Goal: Contribute content: Contribute content

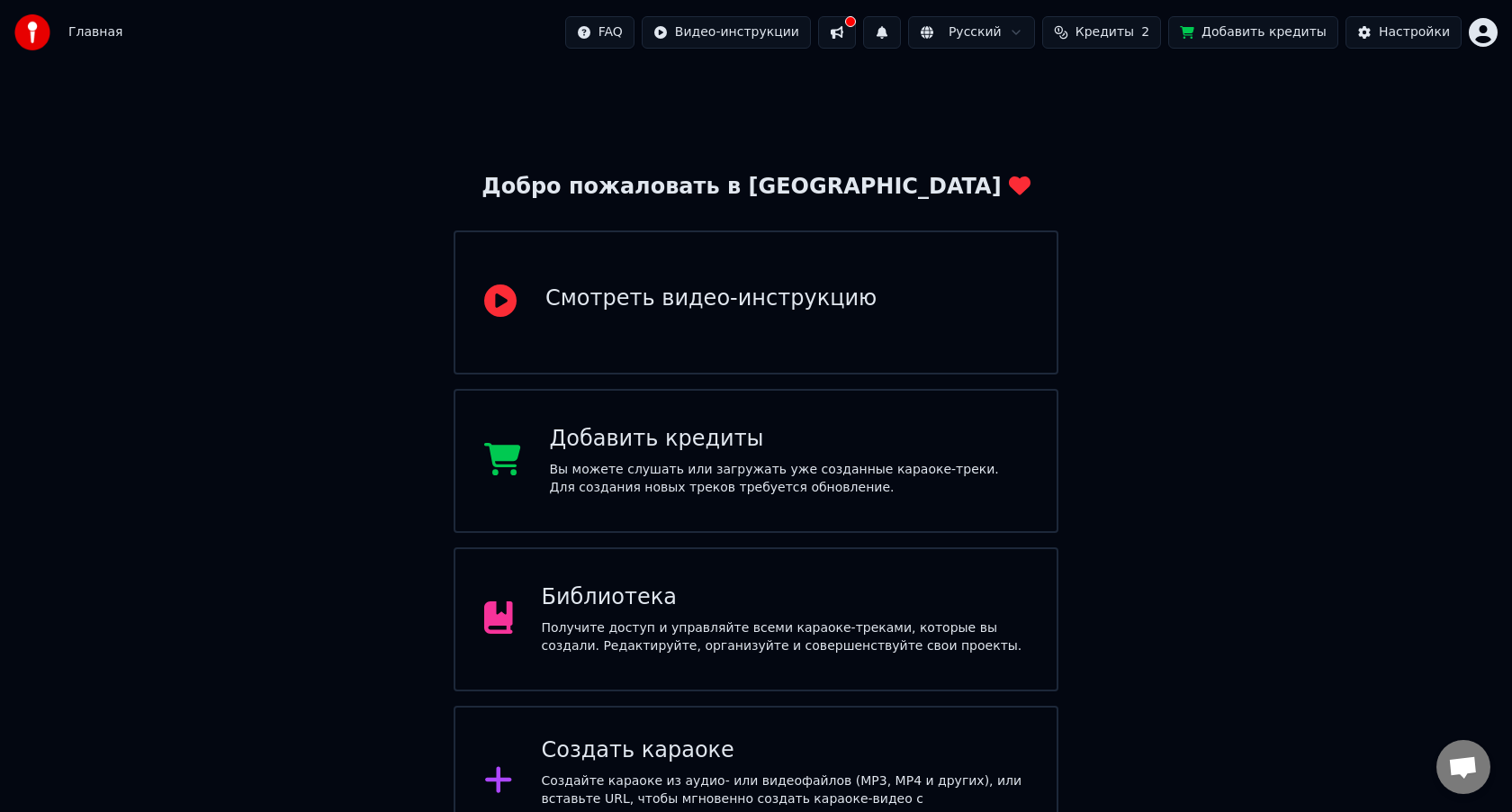
click at [500, 307] on icon at bounding box center [501, 301] width 33 height 33
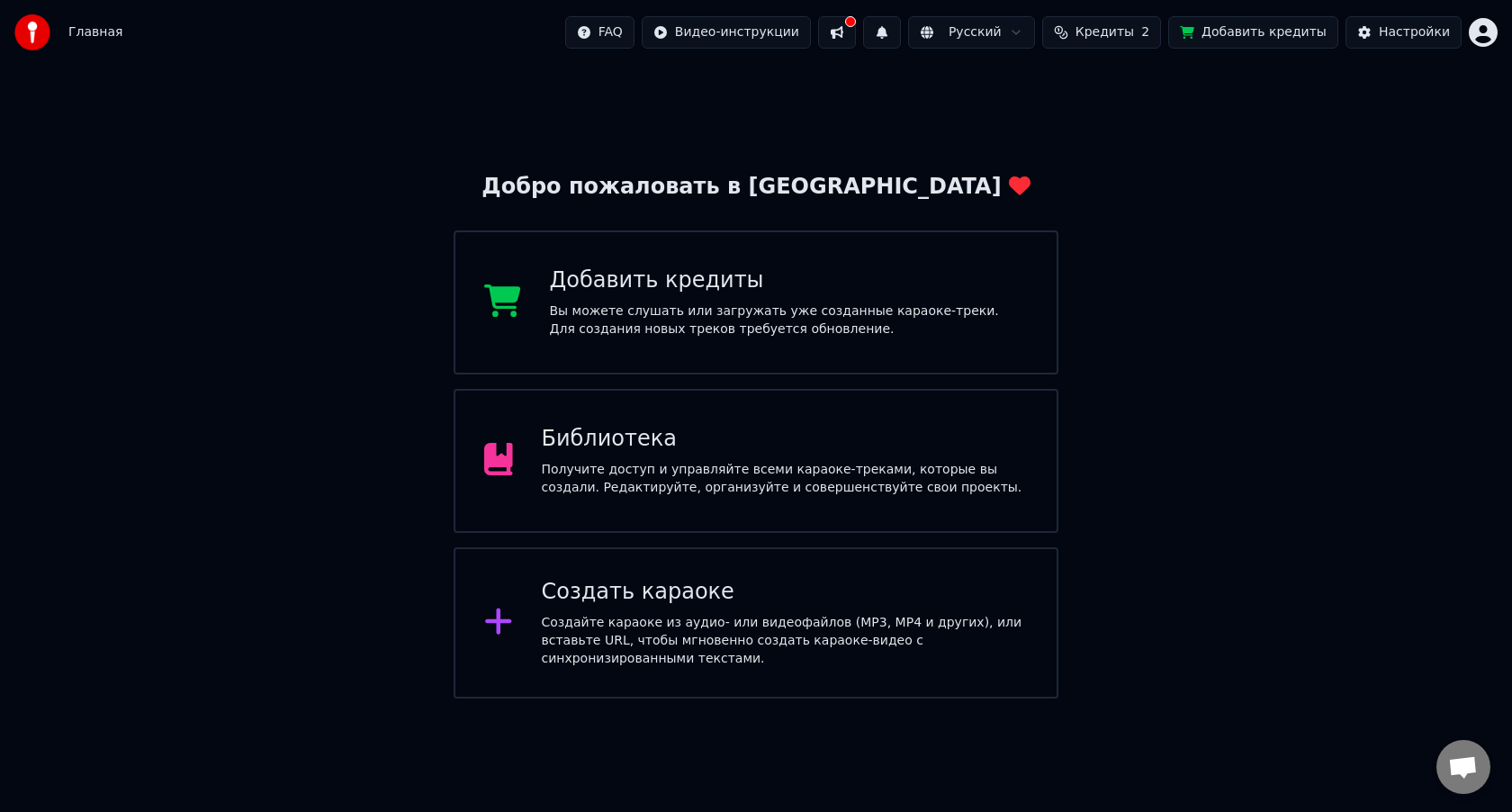
click at [585, 597] on div "Создать караоке" at bounding box center [786, 592] width 487 height 29
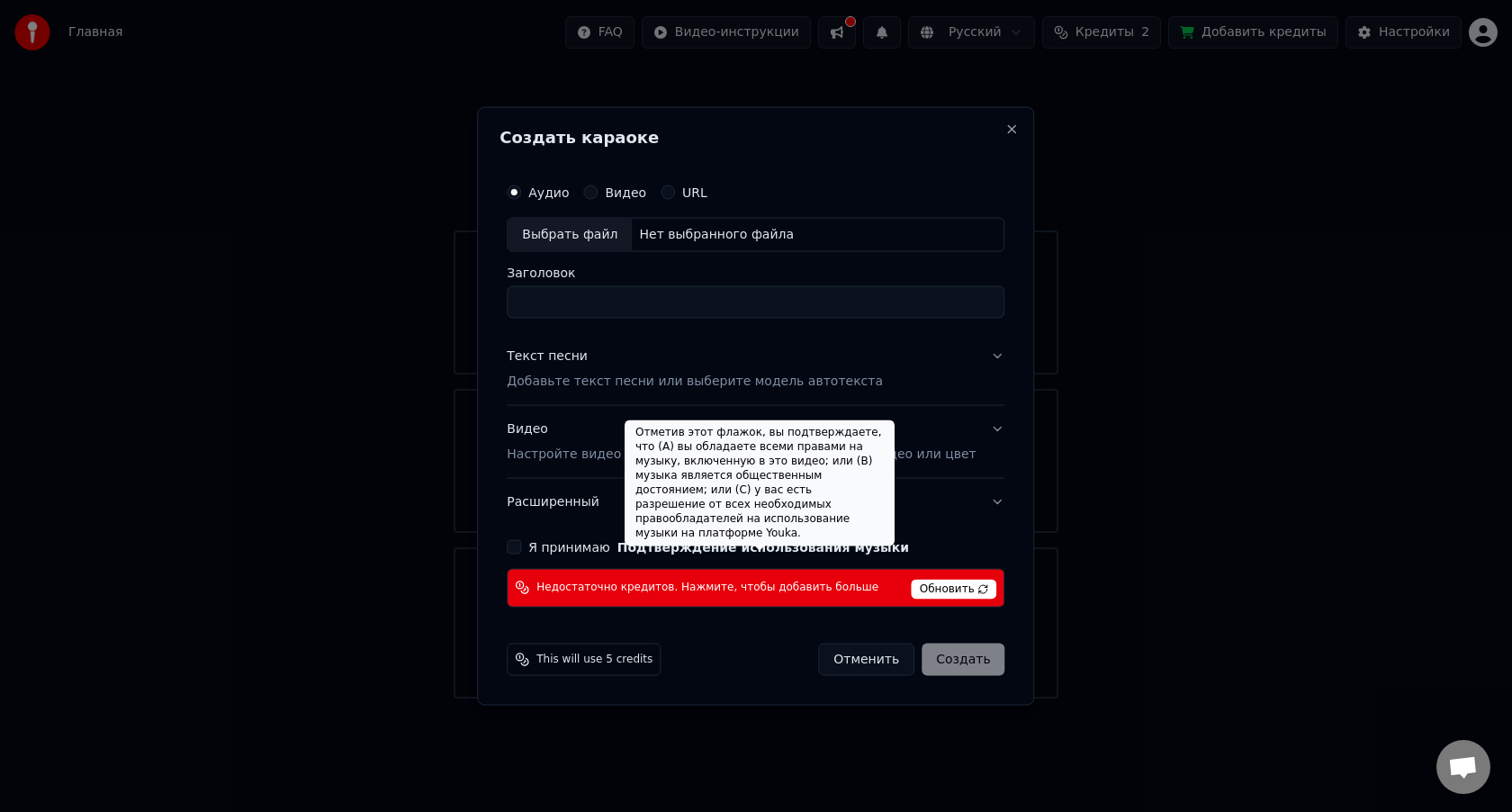
drag, startPoint x: 679, startPoint y: 551, endPoint x: 875, endPoint y: 457, distance: 217.4
click at [875, 457] on div "Отметив этот флажок, вы подтверждаете, что (A) вы обладаете всеми правами на му…" at bounding box center [759, 484] width 270 height 126
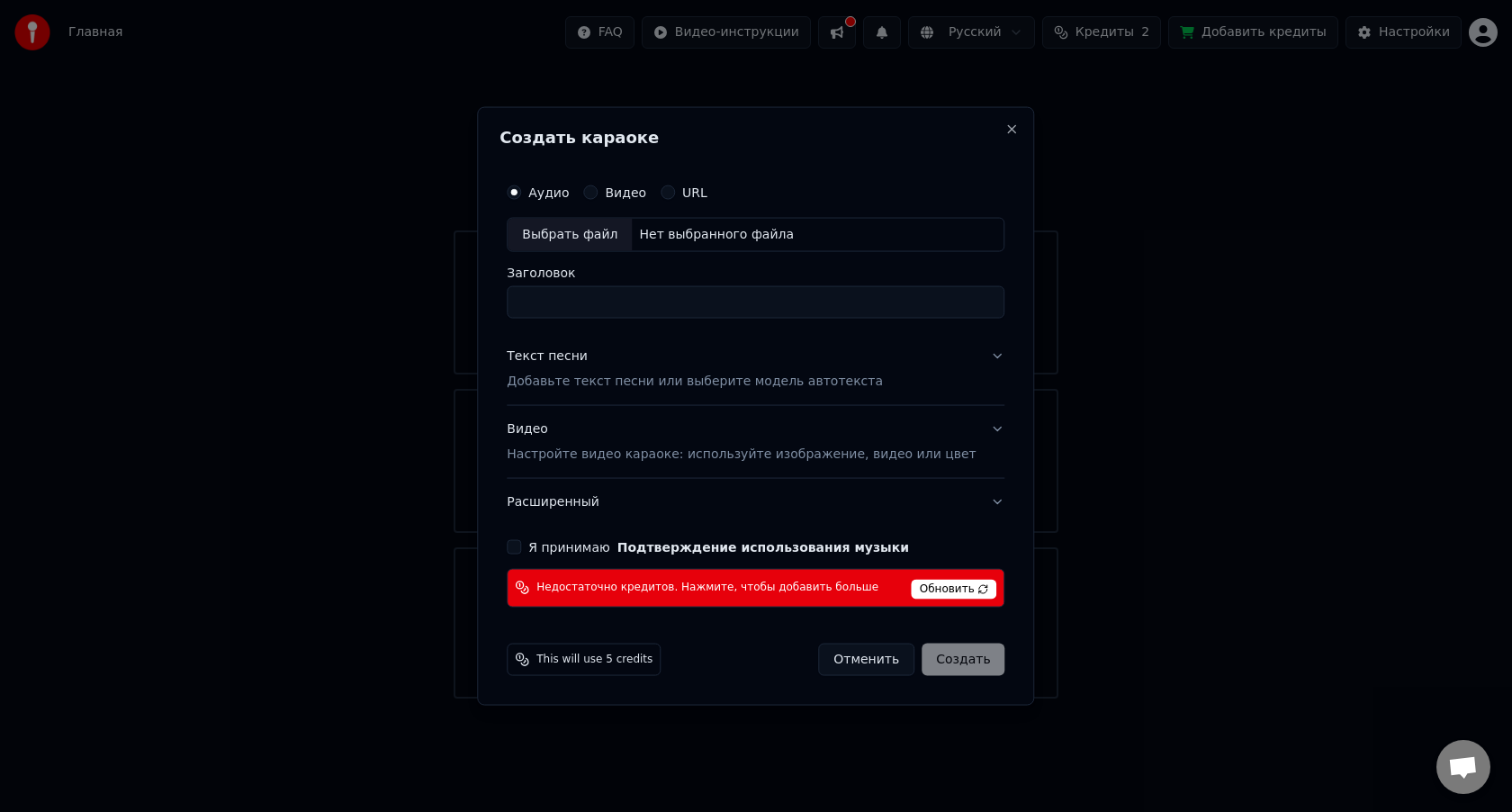
click at [938, 589] on span "Обновить" at bounding box center [954, 588] width 86 height 20
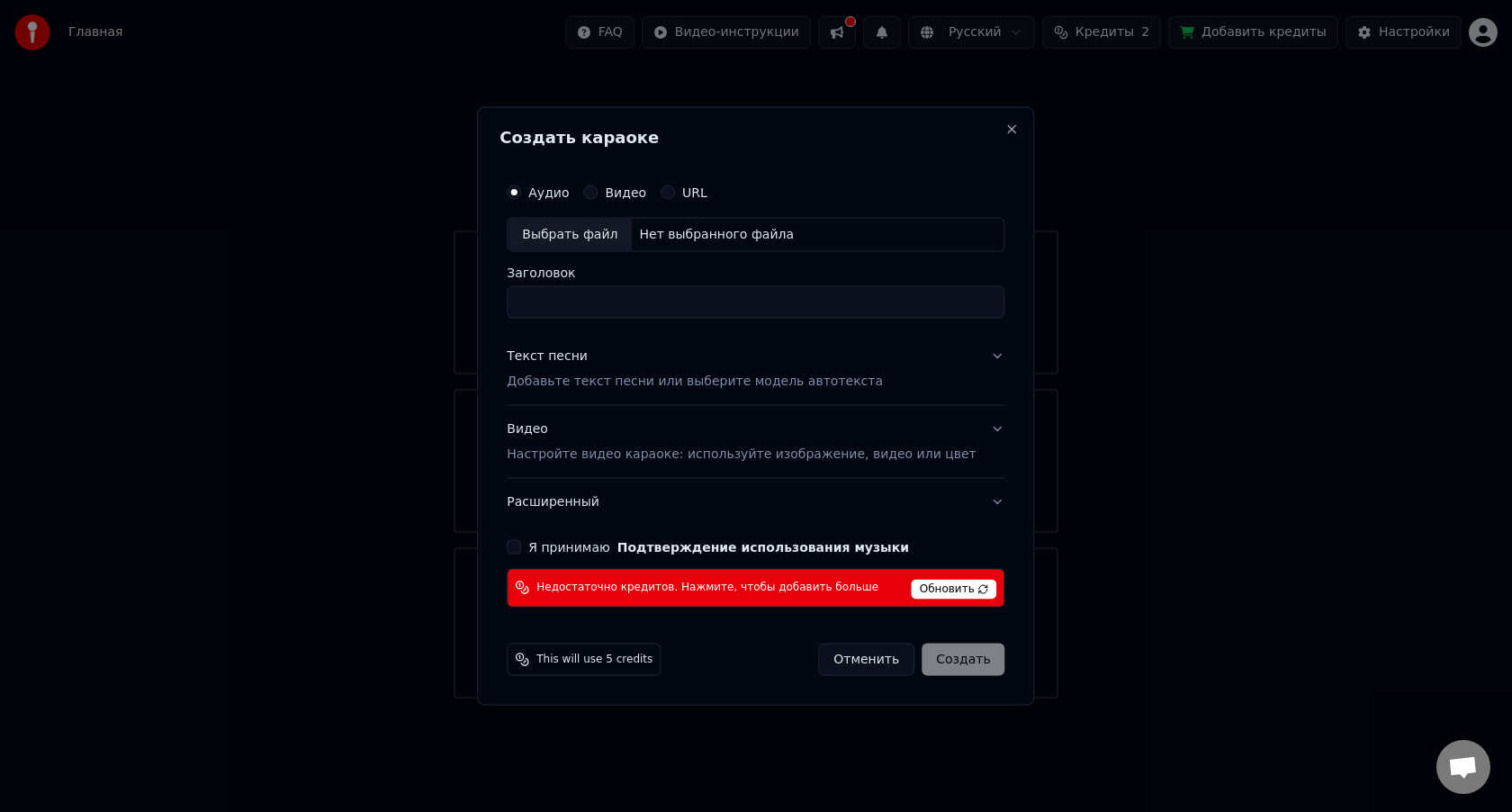
click at [938, 589] on span "Обновить" at bounding box center [954, 588] width 86 height 20
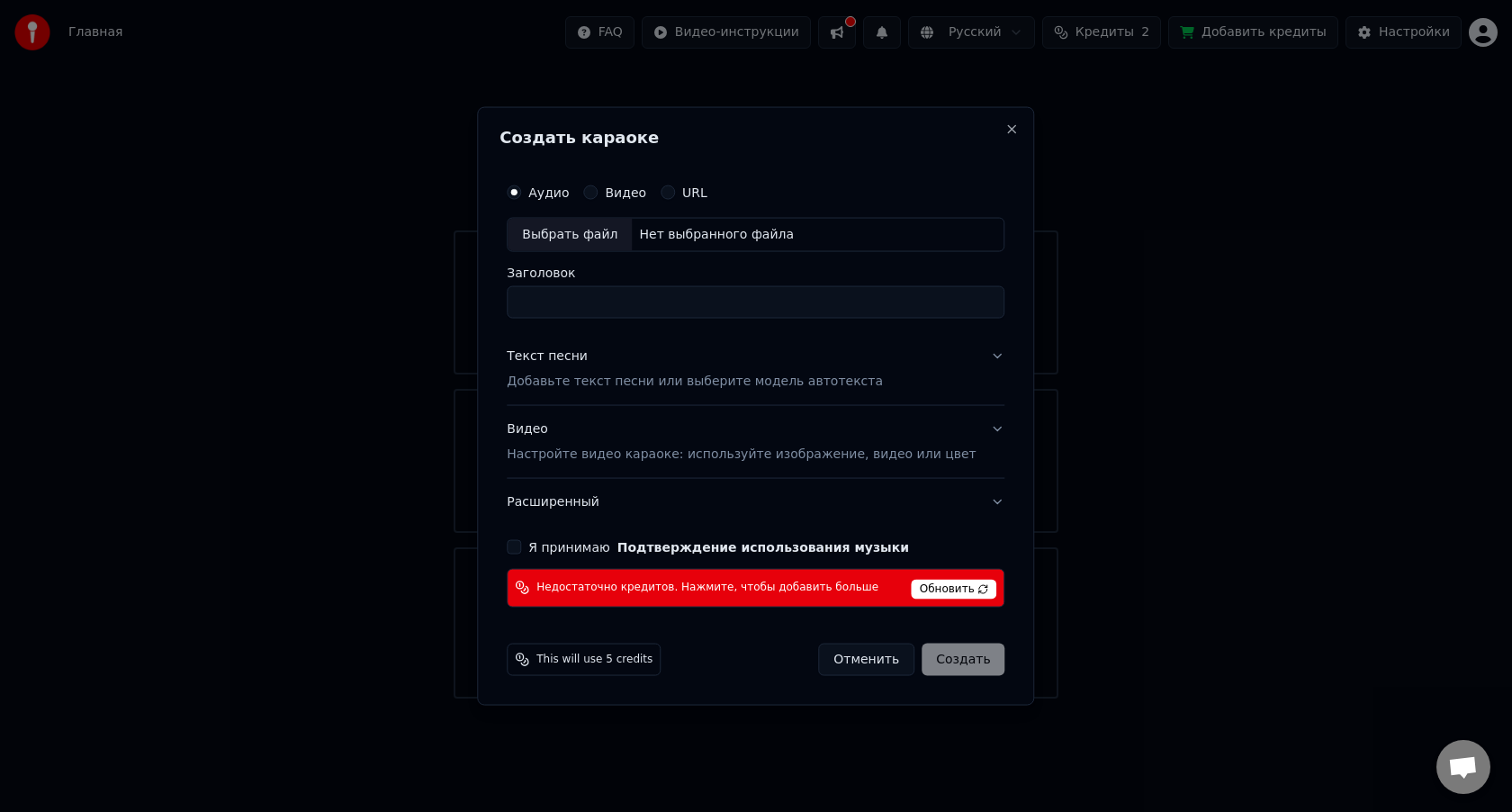
click at [973, 588] on span "Обновить" at bounding box center [954, 588] width 86 height 20
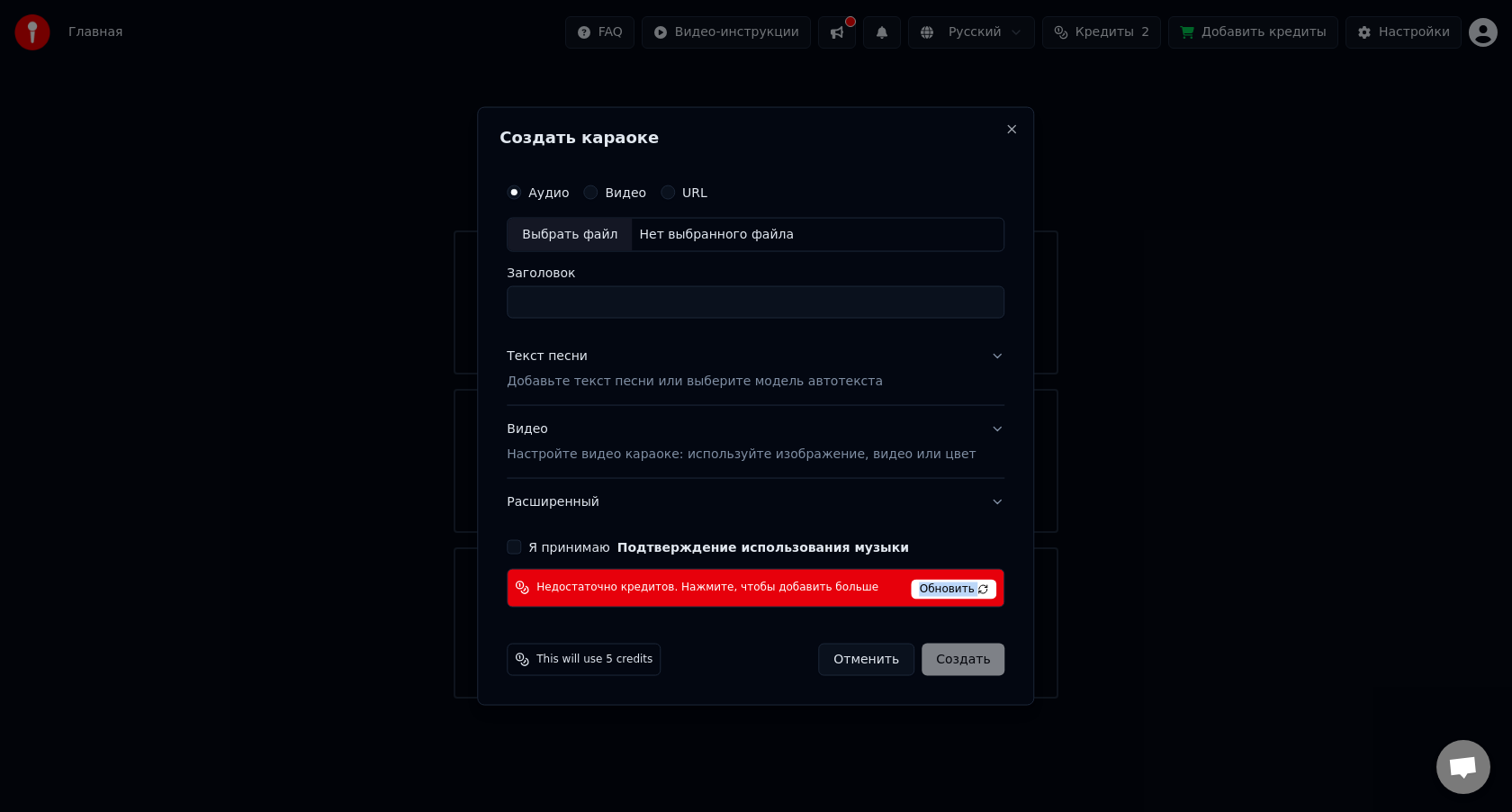
click at [973, 588] on span "Обновить" at bounding box center [954, 588] width 86 height 20
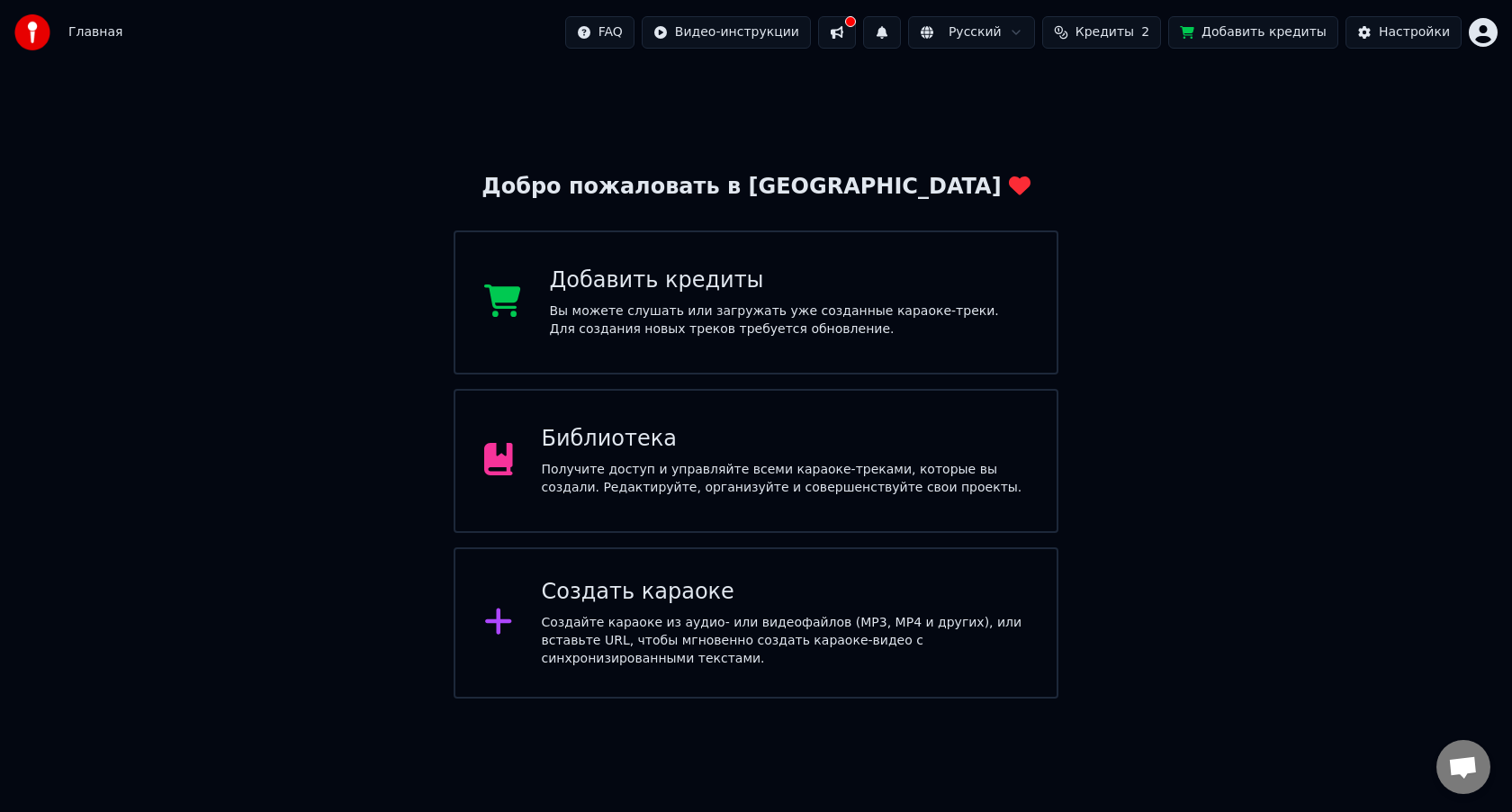
drag, startPoint x: 1446, startPoint y: 53, endPoint x: 1474, endPoint y: 36, distance: 32.8
click at [1494, 31] on html "Главная FAQ Видео-инструкции Русский Кредиты 2 Добавить кредиты Настройки Добро…" at bounding box center [756, 349] width 1512 height 698
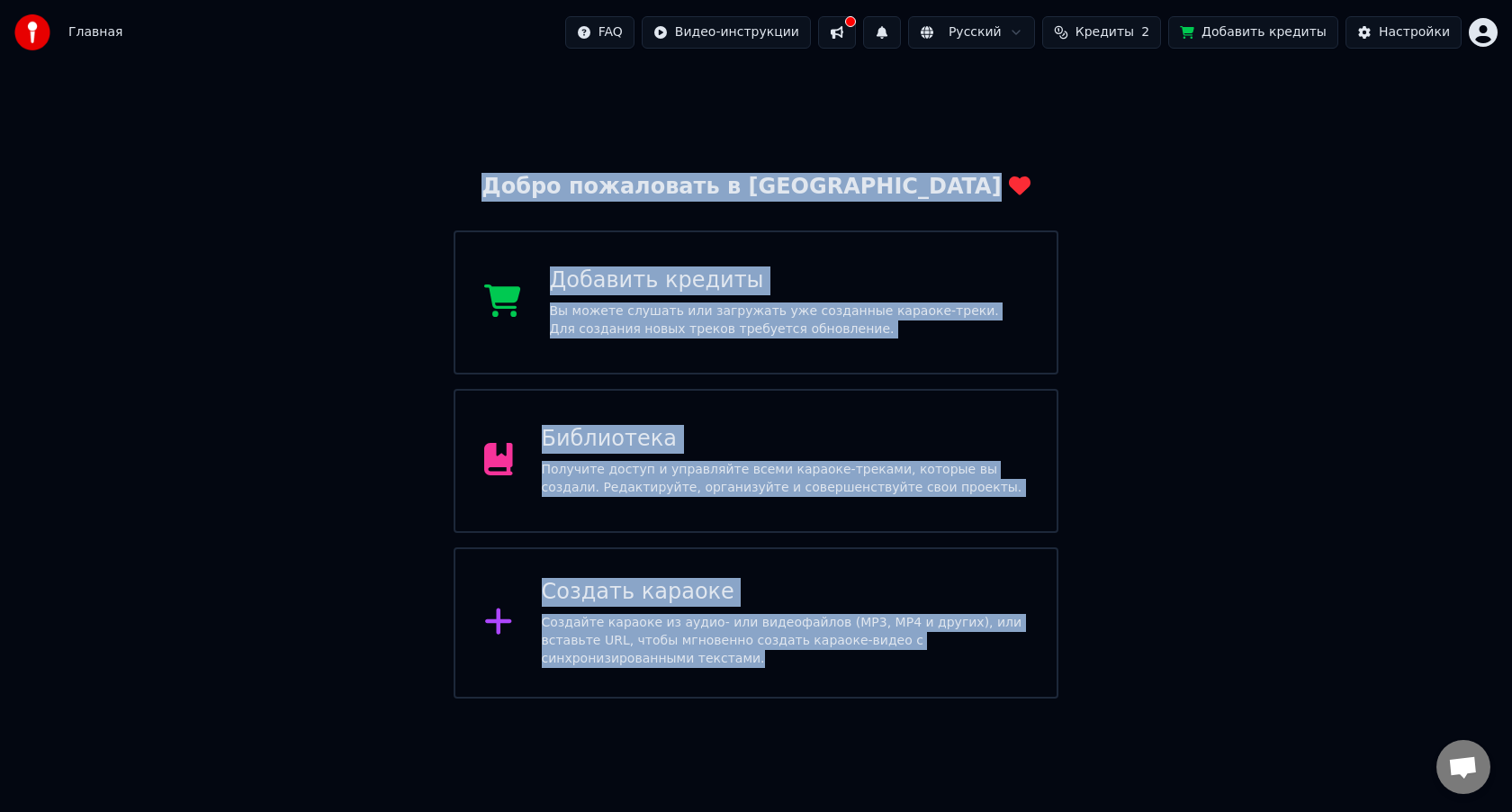
click at [1464, 41] on html "Главная FAQ Видео-инструкции Русский Кредиты 2 Добавить кредиты Настройки Добро…" at bounding box center [756, 349] width 1512 height 698
click at [1489, 27] on html "Главная FAQ Видео-инструкции Русский Кредиты 2 Добавить кредиты Настройки Добро…" at bounding box center [756, 349] width 1512 height 698
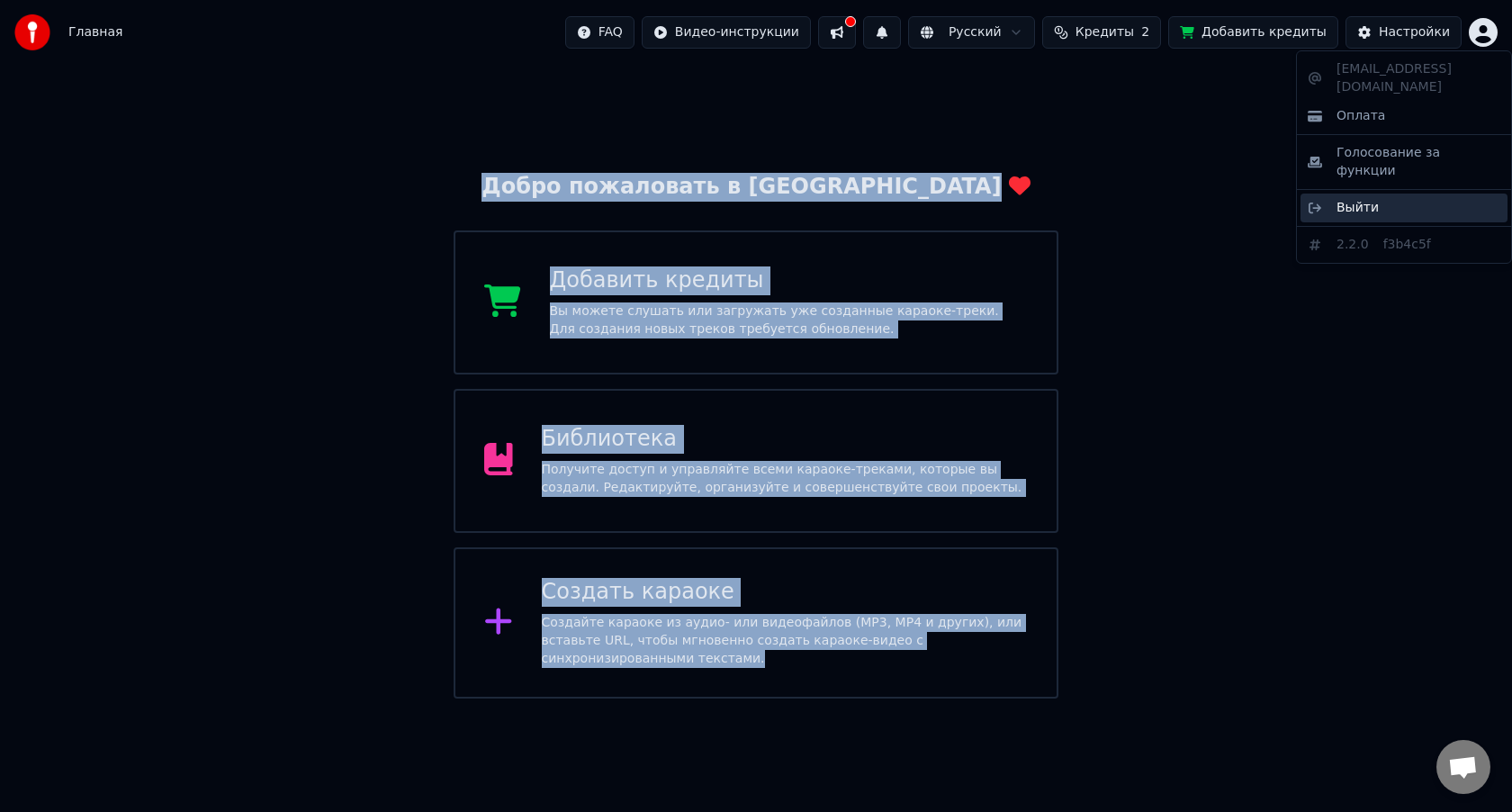
click at [1357, 199] on span "Выйти" at bounding box center [1357, 208] width 42 height 18
